Goal: Task Accomplishment & Management: Use online tool/utility

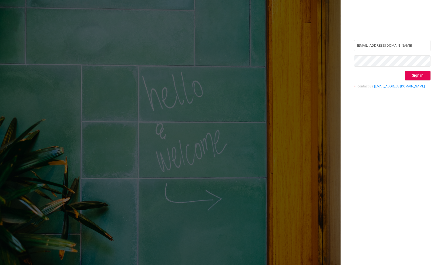
type input "[EMAIL_ADDRESS][DOMAIN_NAME]"
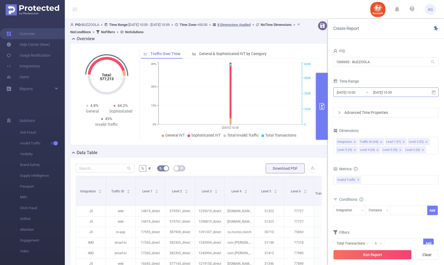
click at [357, 93] on input "[DATE] 10:00" at bounding box center [358, 92] width 44 height 7
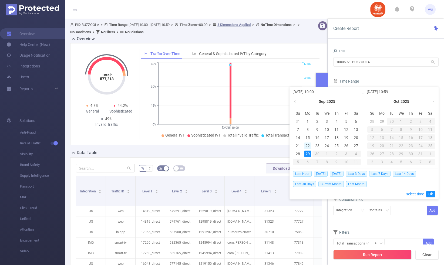
click at [308, 145] on div "22" at bounding box center [308, 146] width 6 height 6
click at [298, 153] on div "28" at bounding box center [298, 154] width 6 height 6
type input "[DATE] 10:00"
type input "[DATE] 10:59"
type input "[DATE] 10:00"
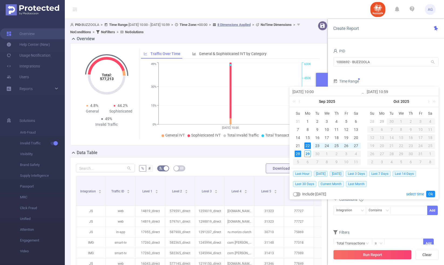
type input "[DATE] 10:59"
click at [432, 195] on link "Ok" at bounding box center [430, 194] width 9 height 6
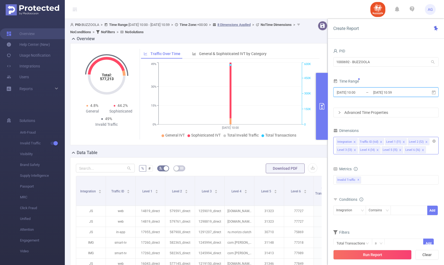
click at [354, 142] on icon "icon: close" at bounding box center [354, 142] width 3 height 3
click at [358, 142] on icon "icon: close" at bounding box center [359, 142] width 3 height 3
click at [355, 143] on icon "icon: close" at bounding box center [355, 142] width 3 height 3
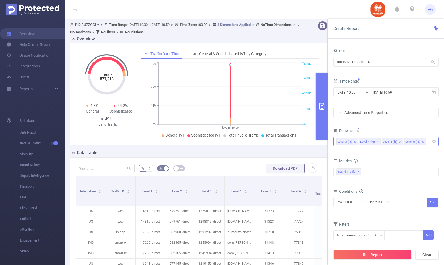
click at [427, 143] on input at bounding box center [428, 141] width 3 height 7
click at [429, 129] on div "Dimensions" at bounding box center [385, 131] width 105 height 9
click at [392, 115] on div "Advanced Time Properties" at bounding box center [386, 112] width 105 height 9
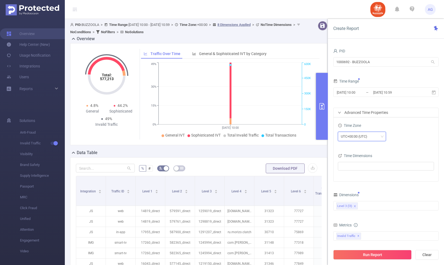
click at [355, 135] on div "UTC+00:00 (UTC)" at bounding box center [356, 136] width 30 height 9
click at [352, 189] on li "UTC+03:00" at bounding box center [362, 189] width 48 height 9
click at [402, 145] on div "Time Zone UTC+03:00" at bounding box center [386, 134] width 96 height 24
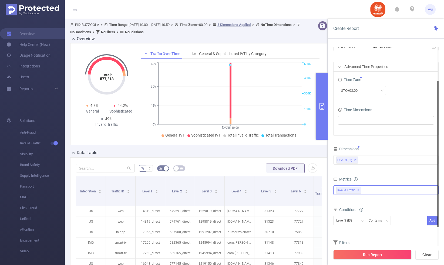
click at [375, 192] on div "Invalid Traffic ✕" at bounding box center [385, 190] width 105 height 9
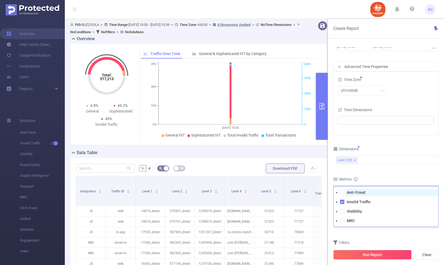
click at [359, 194] on strong "Anti-Fraud" at bounding box center [356, 193] width 19 height 4
click at [375, 237] on form "Dimensions Level 3 (l3) Metrics bp_total brand-safety brand_is_solution bp_adul…" at bounding box center [385, 205] width 105 height 120
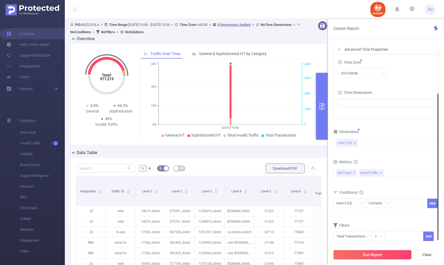
scroll to position [3, 0]
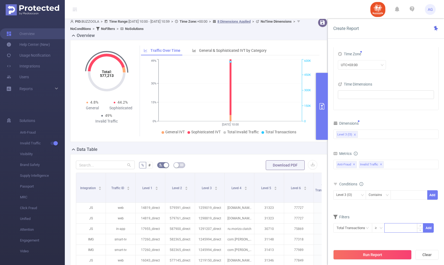
click at [400, 226] on input at bounding box center [404, 228] width 38 height 8
type input "1,000"
click at [434, 228] on button "Add" at bounding box center [428, 227] width 11 height 9
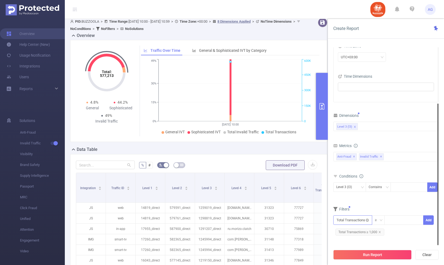
scroll to position [11, 0]
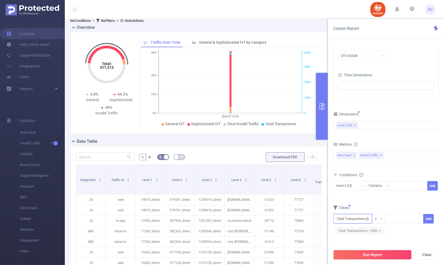
click at [358, 221] on input "text" at bounding box center [352, 218] width 39 height 9
click at [354, 189] on li "Invalid Traffic" at bounding box center [352, 187] width 39 height 9
click at [381, 188] on li "IVT" at bounding box center [390, 187] width 39 height 9
click at [415, 168] on li "Total IVT" at bounding box center [426, 170] width 30 height 9
drag, startPoint x: 338, startPoint y: 233, endPoint x: 362, endPoint y: 233, distance: 24.0
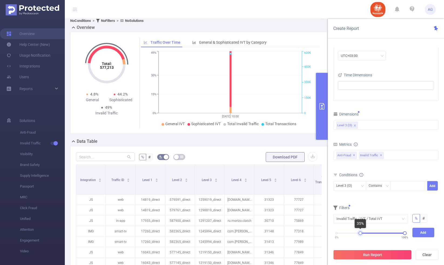
click at [362, 233] on div at bounding box center [361, 234] width 4 height 4
click at [430, 231] on button "Add" at bounding box center [424, 232] width 22 height 9
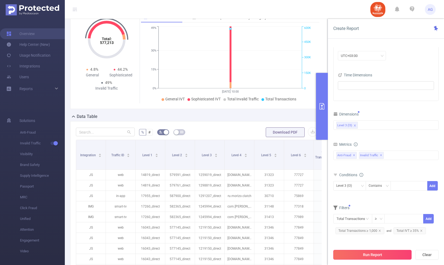
click at [402, 253] on button "Run Report" at bounding box center [372, 255] width 78 height 10
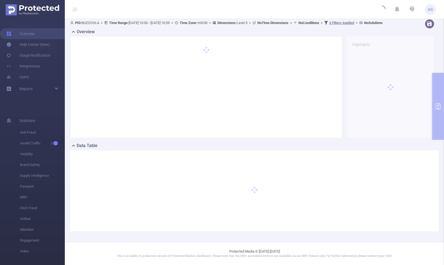
scroll to position [7, 0]
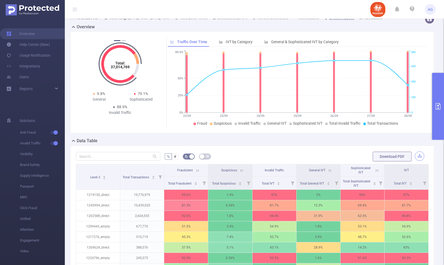
click at [421, 161] on button "button" at bounding box center [419, 156] width 9 height 9
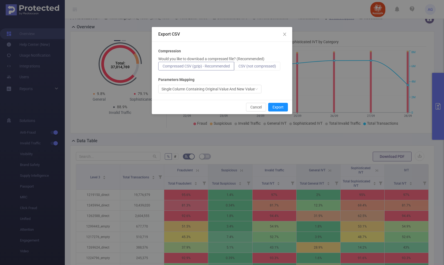
click at [263, 69] on label "CSV (not compressed)" at bounding box center [257, 66] width 46 height 9
click at [239, 68] on input "CSV (not compressed)" at bounding box center [239, 68] width 0 height 0
click at [279, 108] on button "Export" at bounding box center [278, 107] width 20 height 9
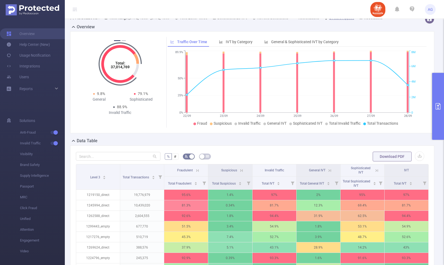
click at [440, 111] on button "primary" at bounding box center [438, 106] width 12 height 67
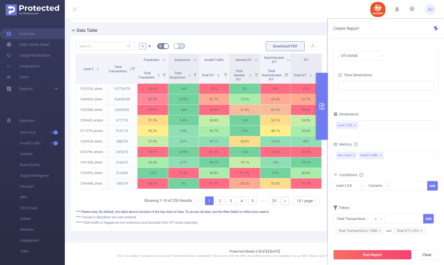
scroll to position [122, 0]
click at [410, 232] on span "Total IVT ≥ 35%" at bounding box center [410, 231] width 33 height 7
click at [404, 233] on span "Total IVT ≥ 35%" at bounding box center [410, 231] width 33 height 7
drag, startPoint x: 405, startPoint y: 232, endPoint x: 361, endPoint y: 234, distance: 44.1
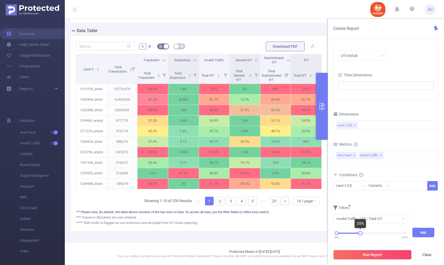
click at [361, 234] on div at bounding box center [361, 234] width 4 height 4
drag, startPoint x: 337, startPoint y: 235, endPoint x: 350, endPoint y: 235, distance: 13.5
click at [350, 235] on div at bounding box center [351, 234] width 4 height 4
click at [424, 229] on button "Add" at bounding box center [424, 232] width 22 height 9
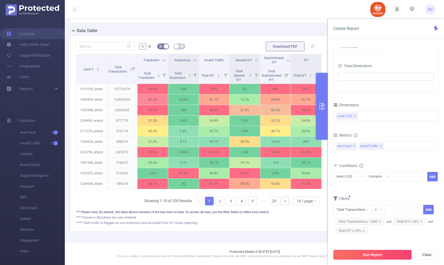
click at [396, 254] on button "Run Report" at bounding box center [372, 255] width 78 height 10
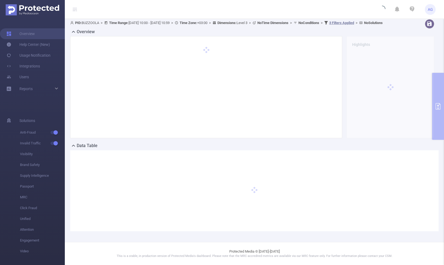
scroll to position [7, 0]
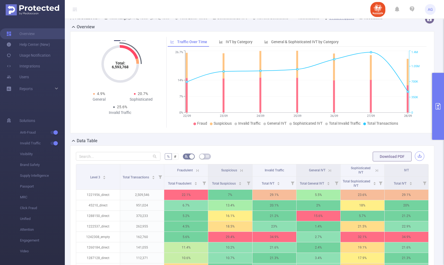
click at [421, 160] on button "button" at bounding box center [419, 156] width 9 height 9
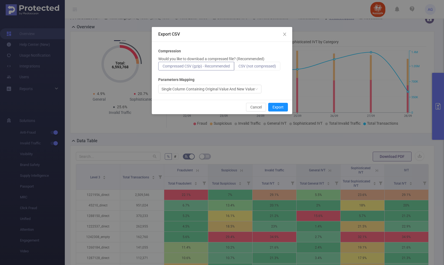
click at [248, 66] on span "CSV (not compressed)" at bounding box center [258, 66] width 38 height 4
click at [239, 68] on input "CSV (not compressed)" at bounding box center [239, 68] width 0 height 0
click at [280, 110] on button "Export" at bounding box center [278, 107] width 20 height 9
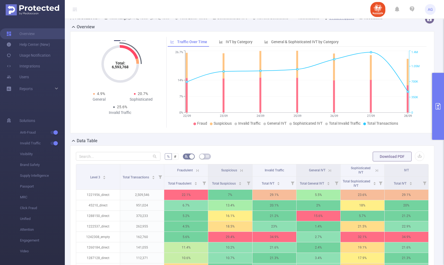
click at [435, 119] on button "primary" at bounding box center [438, 106] width 12 height 67
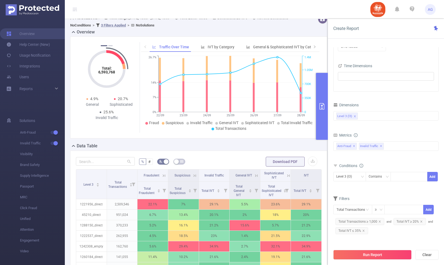
scroll to position [9, 0]
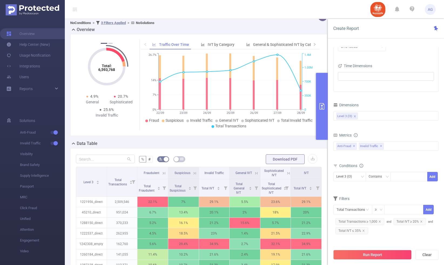
click at [364, 2] on header "AG" at bounding box center [222, 9] width 444 height 19
